Goal: Find specific page/section: Find specific page/section

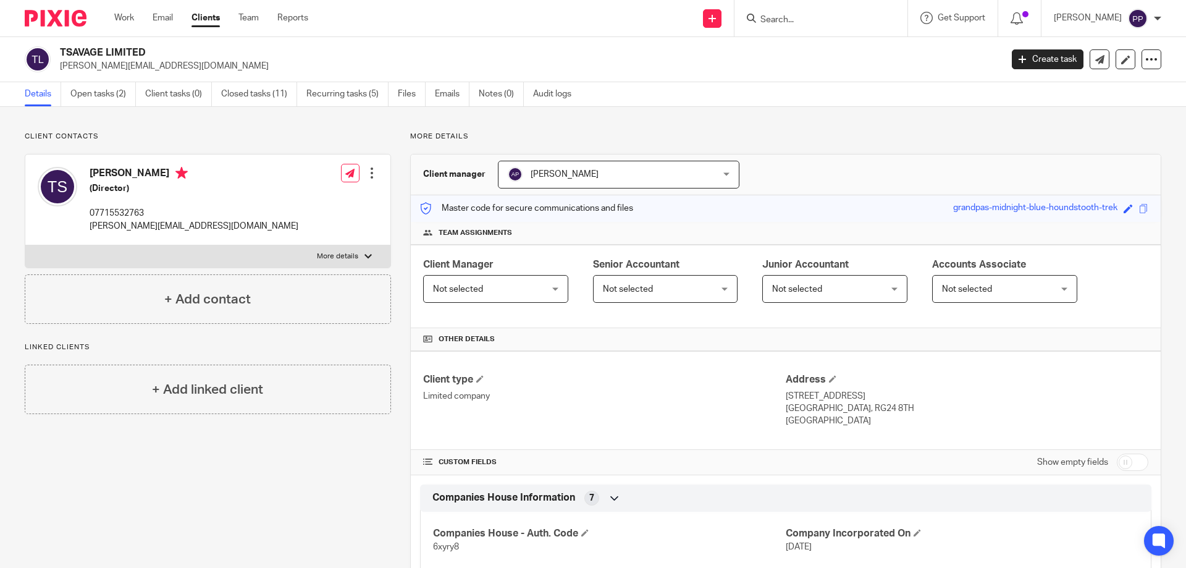
click at [780, 24] on input "Search" at bounding box center [814, 20] width 111 height 11
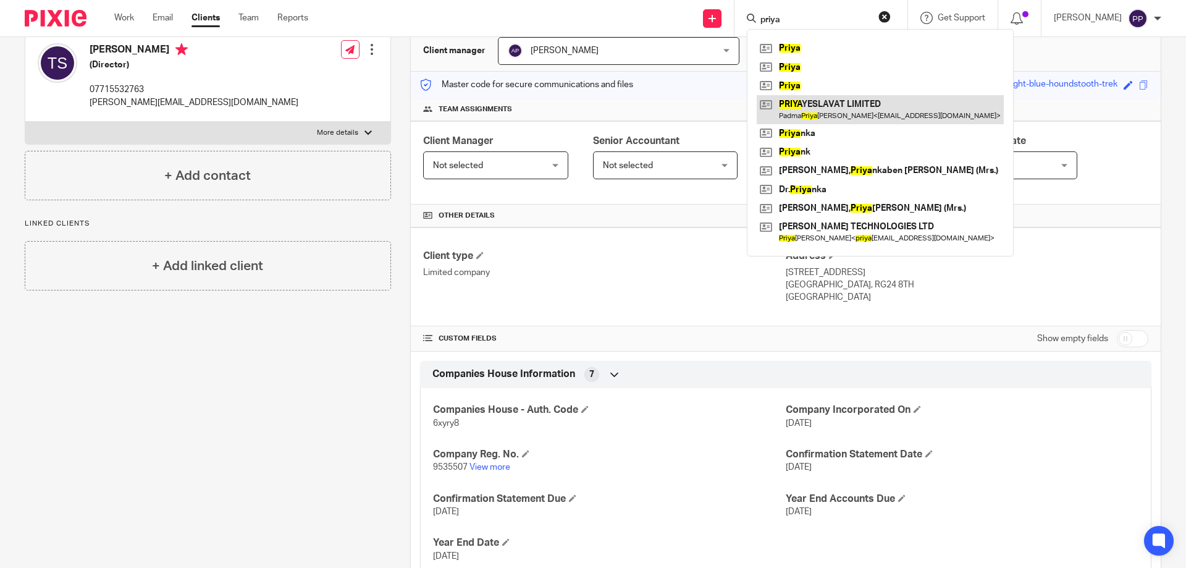
type input "priya"
click at [876, 108] on link at bounding box center [880, 109] width 247 height 28
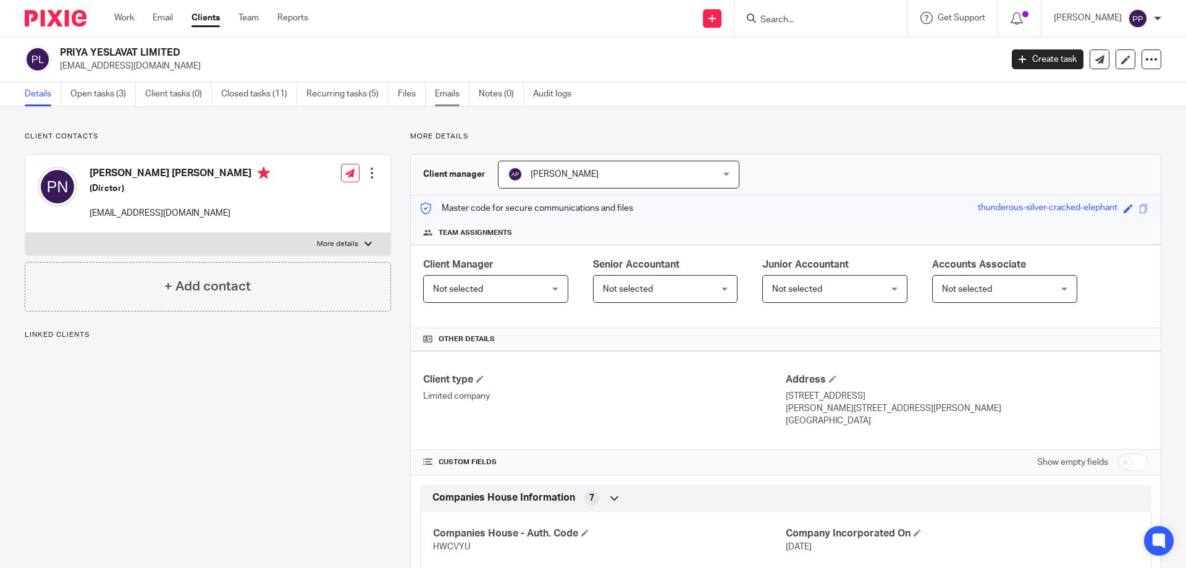
click at [439, 89] on link "Emails" at bounding box center [452, 94] width 35 height 24
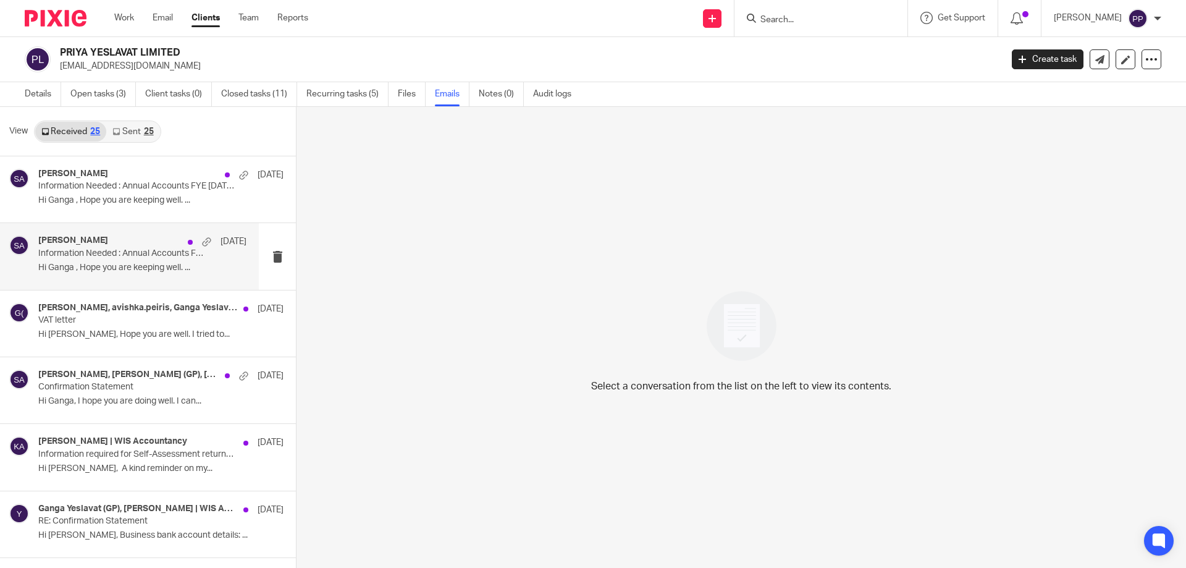
click at [79, 251] on p "Information Needed : Annual Accounts FYE [DATE] - PYR PROPERTIES LIMITED" at bounding box center [121, 253] width 167 height 11
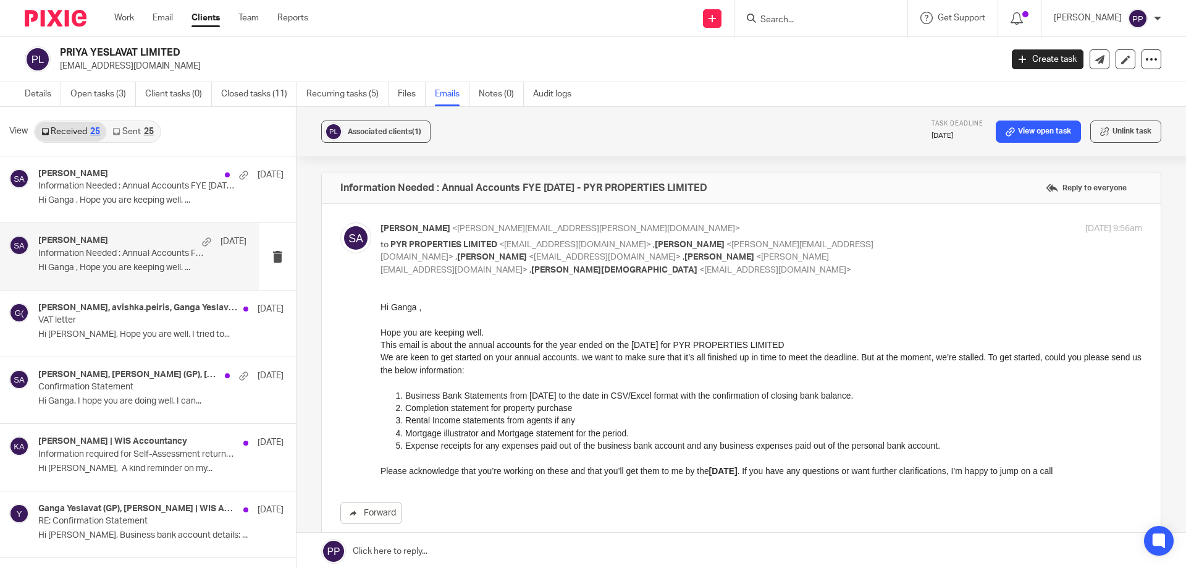
drag, startPoint x: 607, startPoint y: 187, endPoint x: 732, endPoint y: 183, distance: 124.3
click at [732, 183] on div "Information Needed : Annual Accounts FYE [DATE] - PYR PROPERTIES LIMITED Reply …" at bounding box center [741, 187] width 839 height 31
copy h4 "PYR PROPERTIES LIMITED"
